Goal: Obtain resource: Download file/media

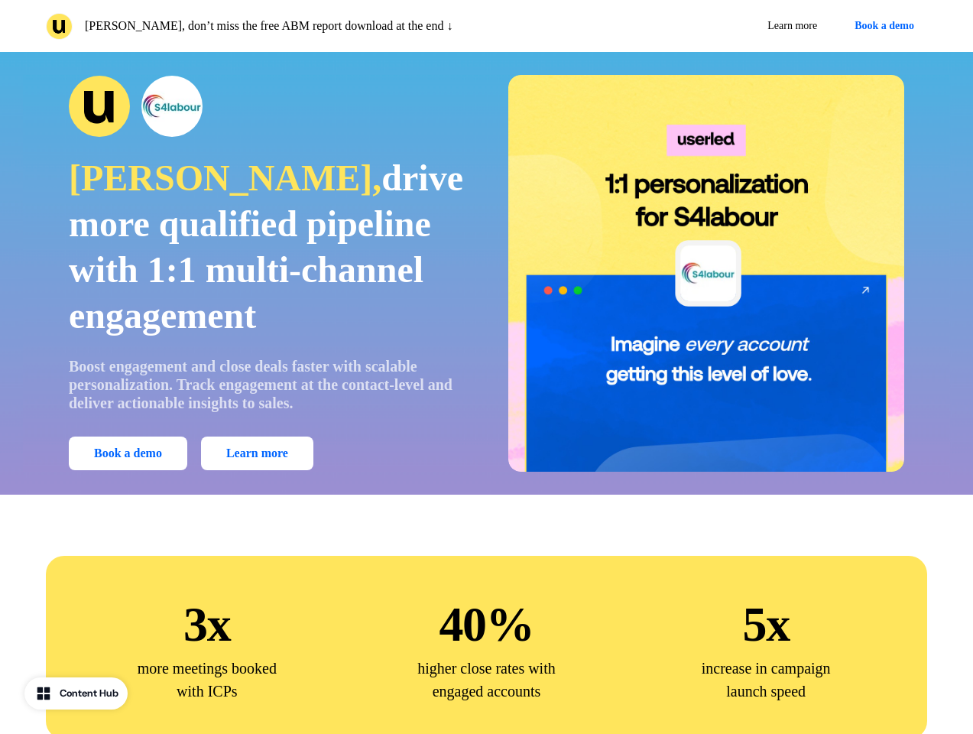
click at [486, 26] on div "[PERSON_NAME], don’t miss the free ABM report download at the end ↓ Learn more …" at bounding box center [486, 26] width 973 height 52
click at [263, 26] on p "[PERSON_NAME], don’t miss the free ABM report download at the end ↓" at bounding box center [269, 26] width 368 height 18
click at [710, 26] on div "Learn more Book a demo" at bounding box center [710, 26] width 435 height 28
click at [882, 26] on button "Book a demo" at bounding box center [885, 26] width 86 height 28
click at [486, 273] on div "[PERSON_NAME], drive more qualified pipeline with 1:1 multi-channel engagement …" at bounding box center [486, 273] width 927 height 397
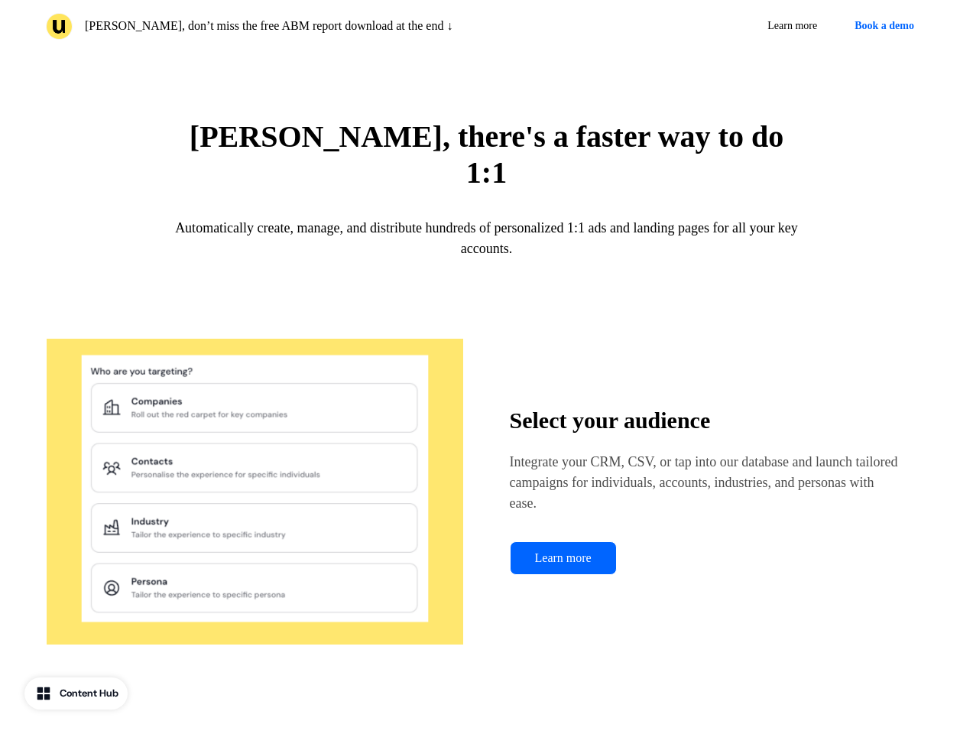
click at [267, 273] on div "[PERSON_NAME], there's a faster way to do 1:1 Automatically create, manage, and…" at bounding box center [486, 730] width 973 height 1295
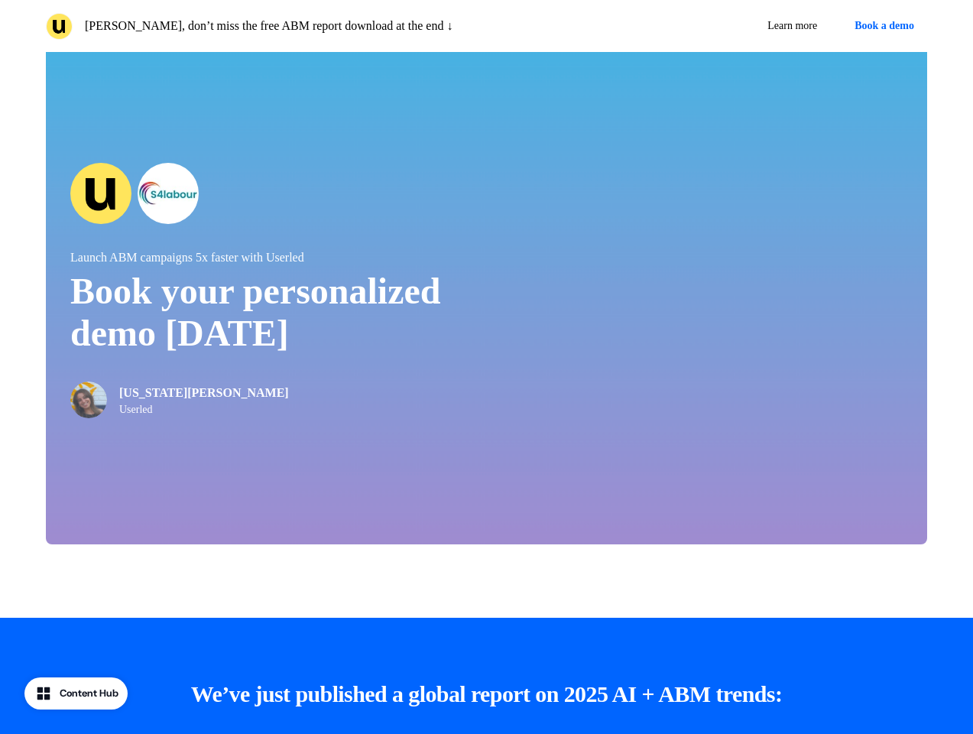
click at [131, 453] on div "Launch ABM campaigns 5x faster with Userled Book your personalized demo [DATE] …" at bounding box center [487, 291] width 882 height 508
